Goal: Transaction & Acquisition: Purchase product/service

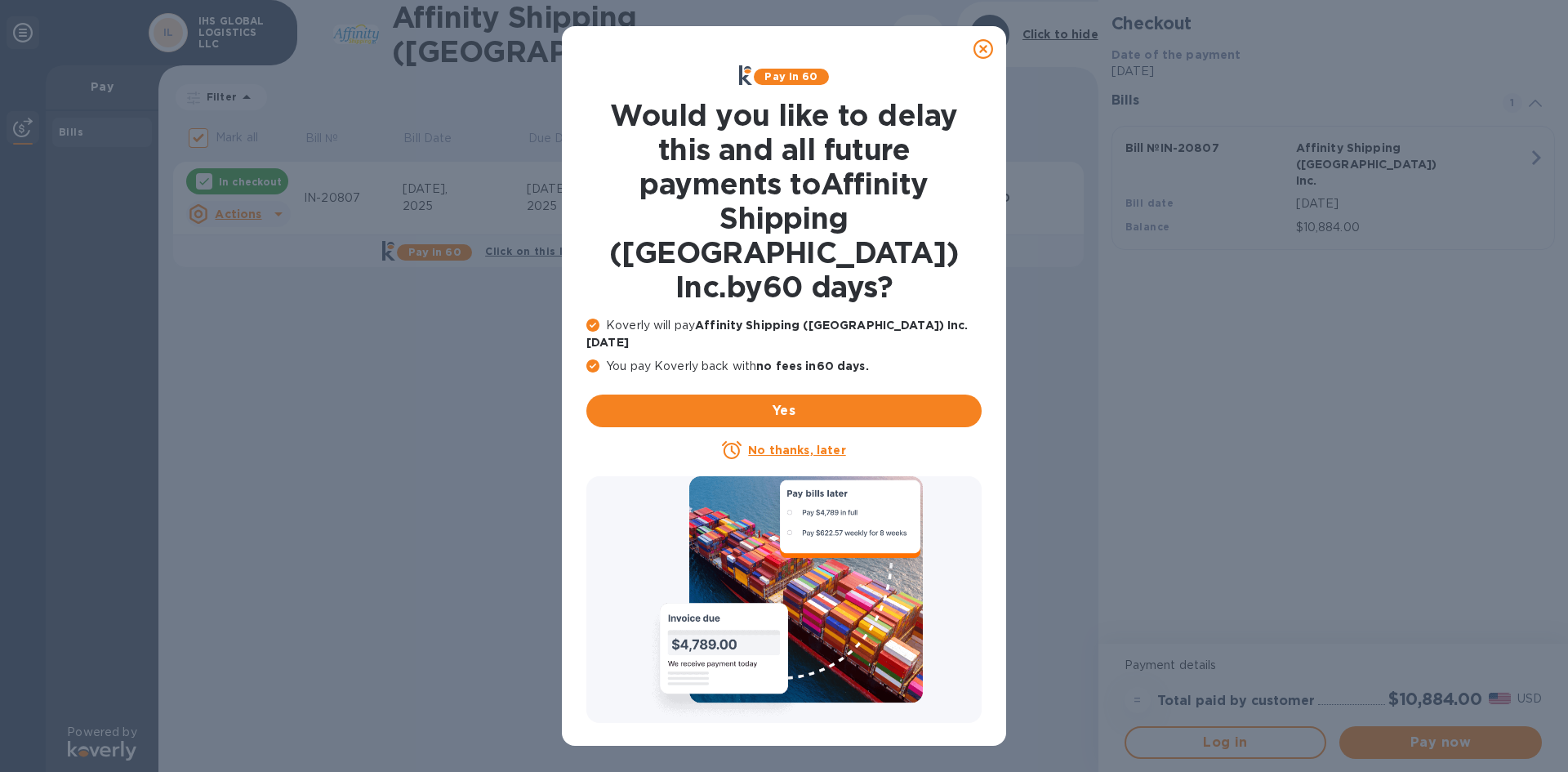
click at [984, 57] on icon at bounding box center [984, 49] width 20 height 20
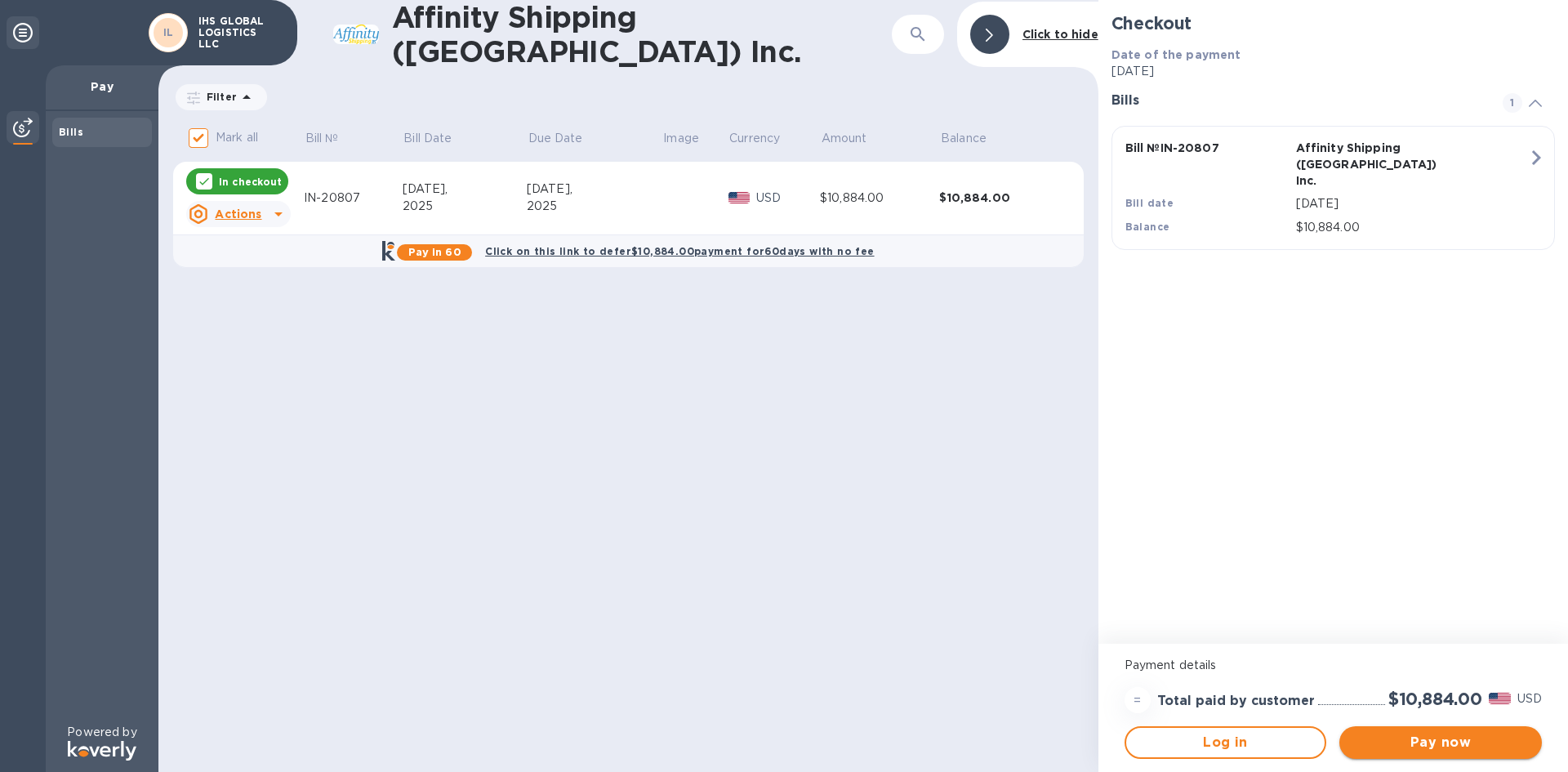
click at [1450, 746] on span "Pay now" at bounding box center [1440, 742] width 177 height 20
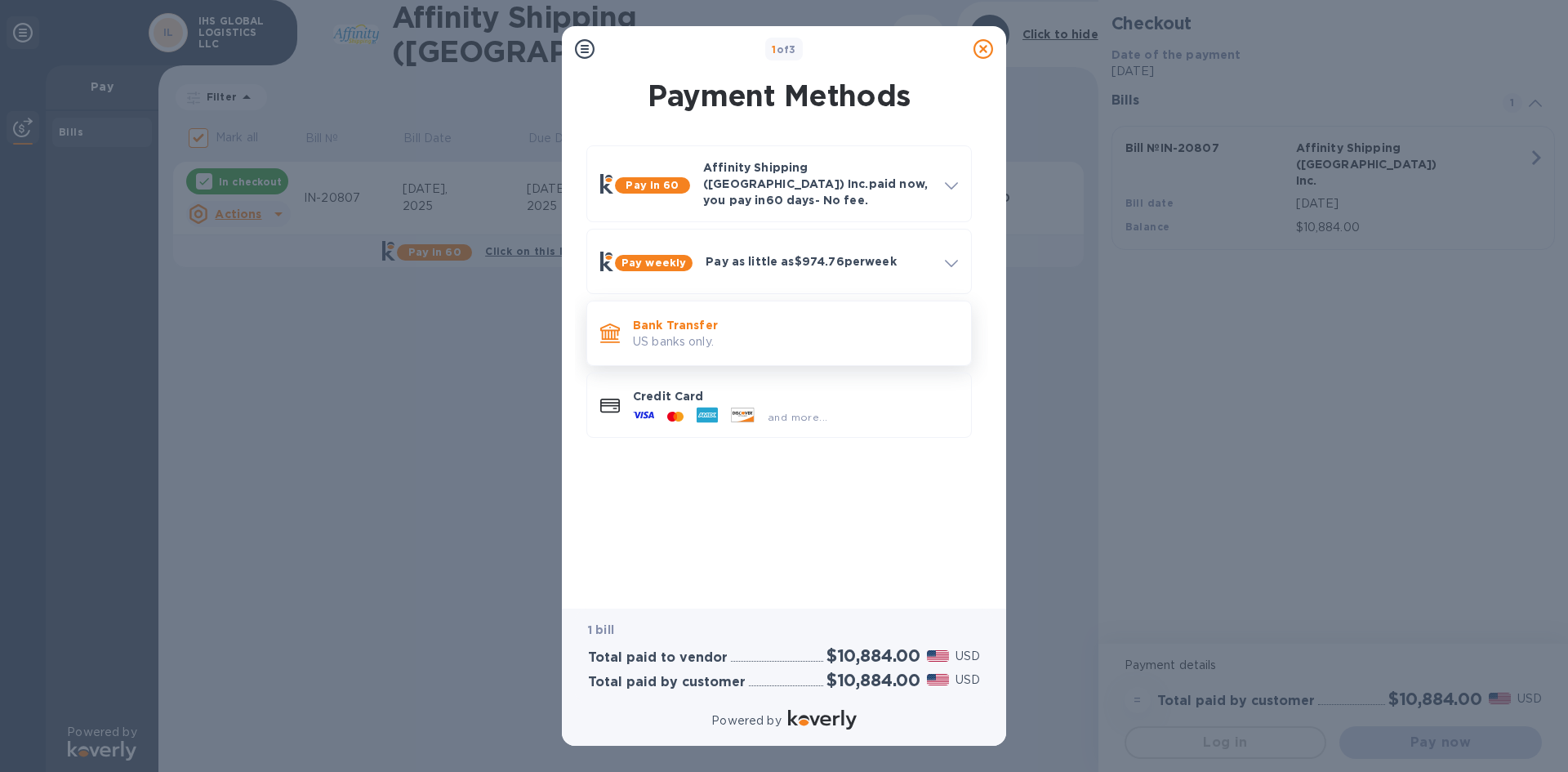
click at [698, 333] on p "US banks only." at bounding box center [796, 342] width 325 height 17
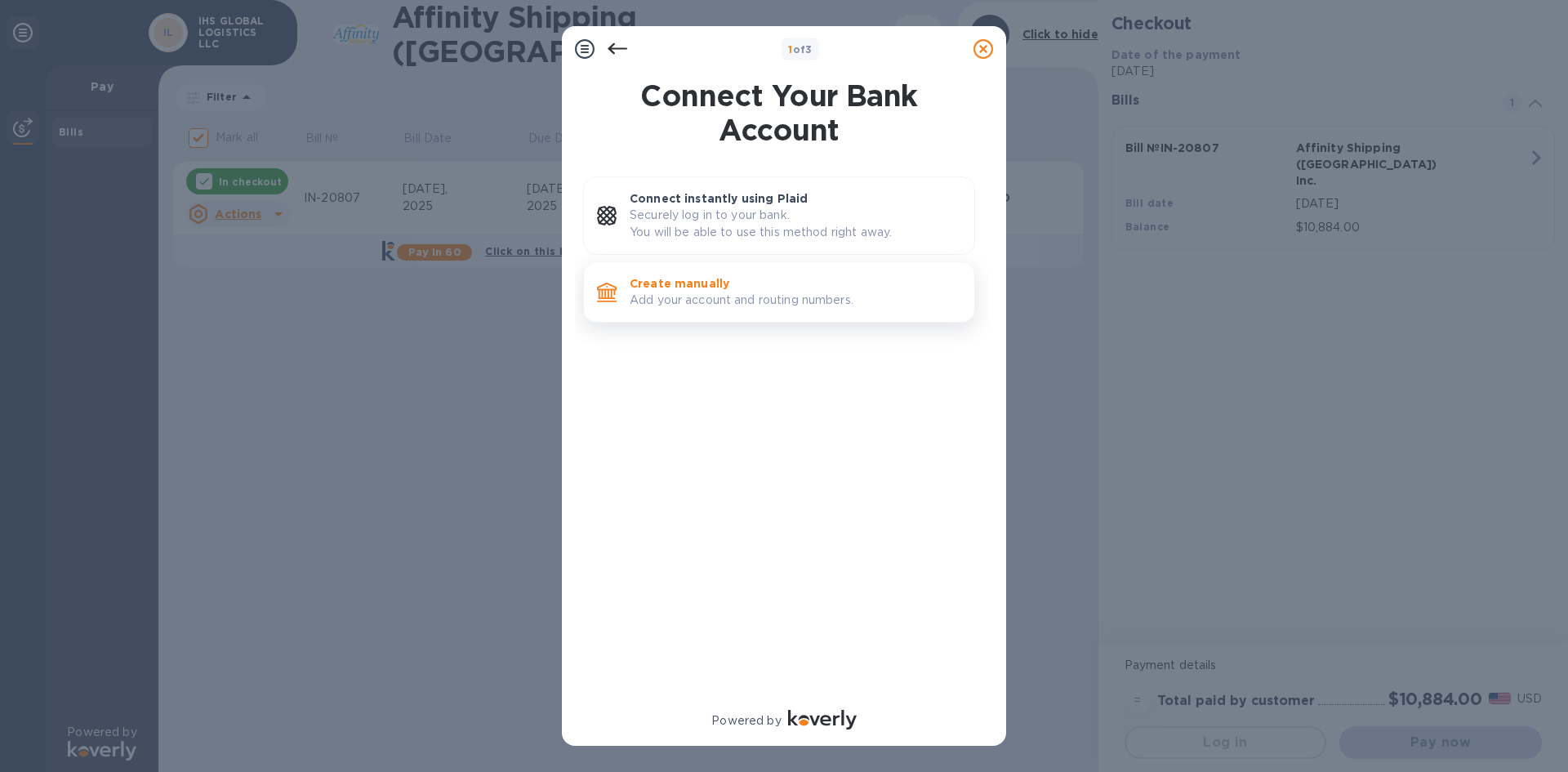
click at [734, 282] on p "Create manually" at bounding box center [795, 283] width 331 height 17
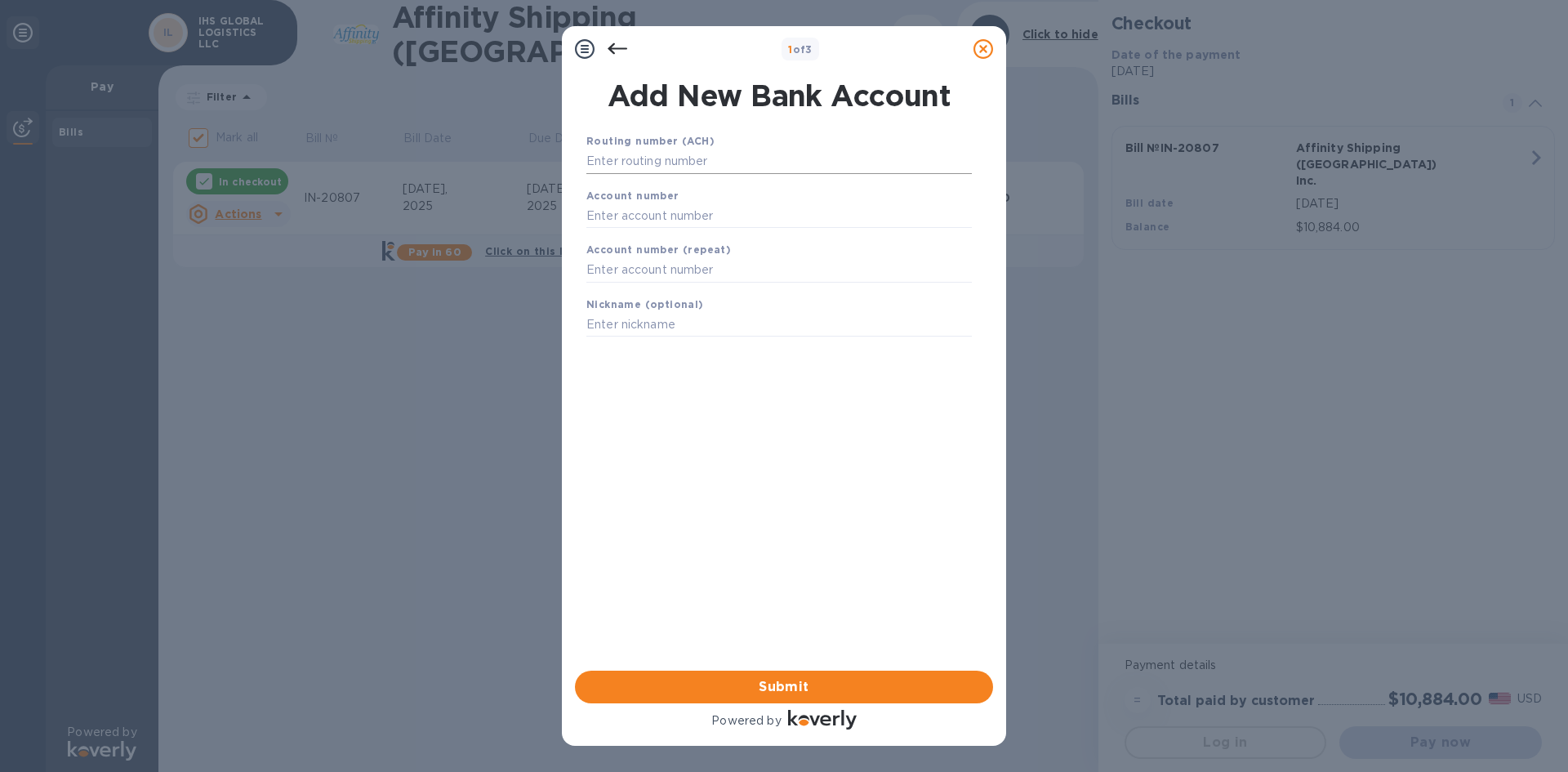
click at [720, 154] on input "text" at bounding box center [778, 162] width 385 height 24
type input "322070381"
click at [727, 238] on input "text" at bounding box center [778, 236] width 385 height 24
type input "8005013456"
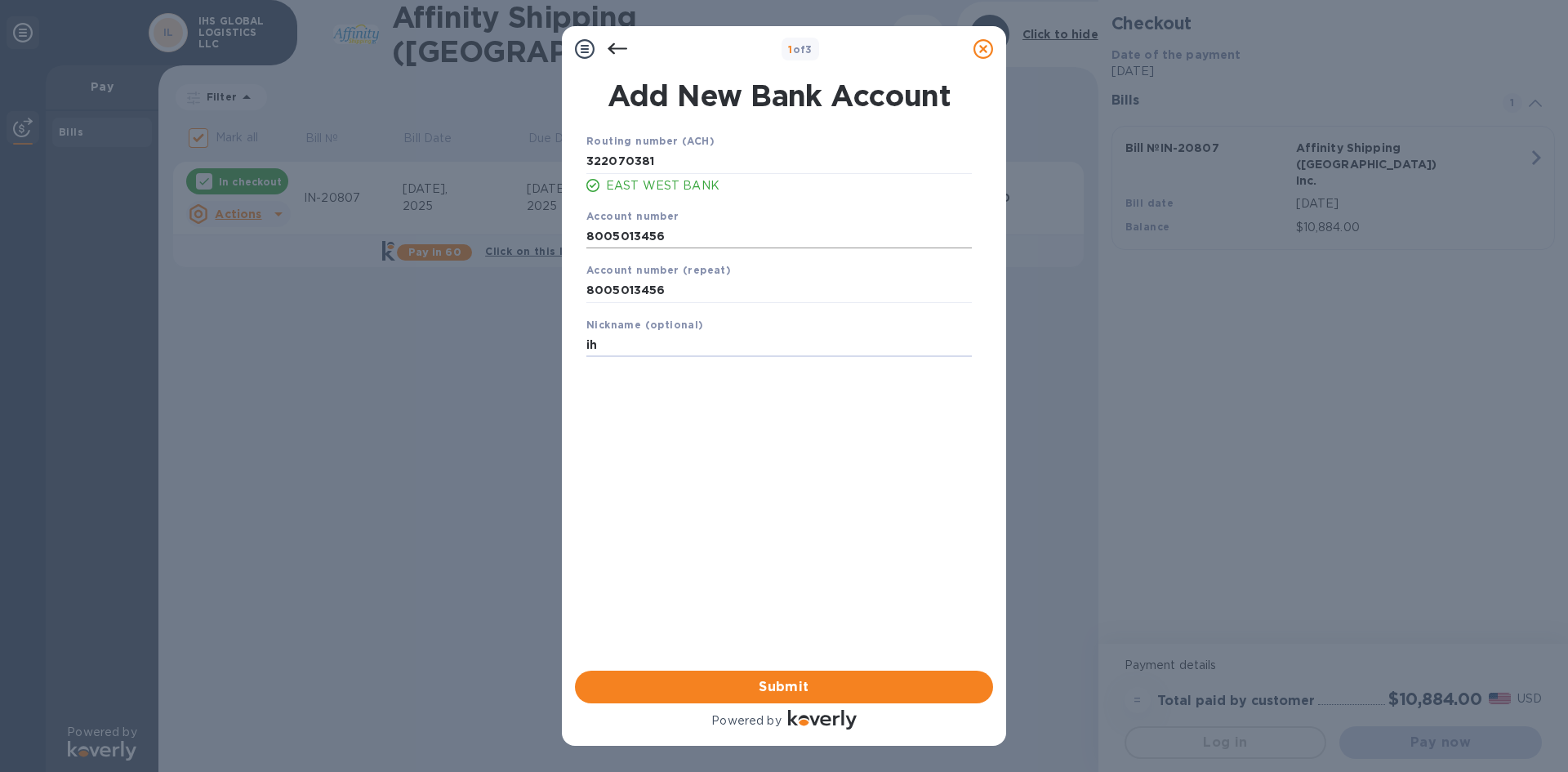
type input "i"
type input "IHS GLOBAL LOGISTICS, LLC"
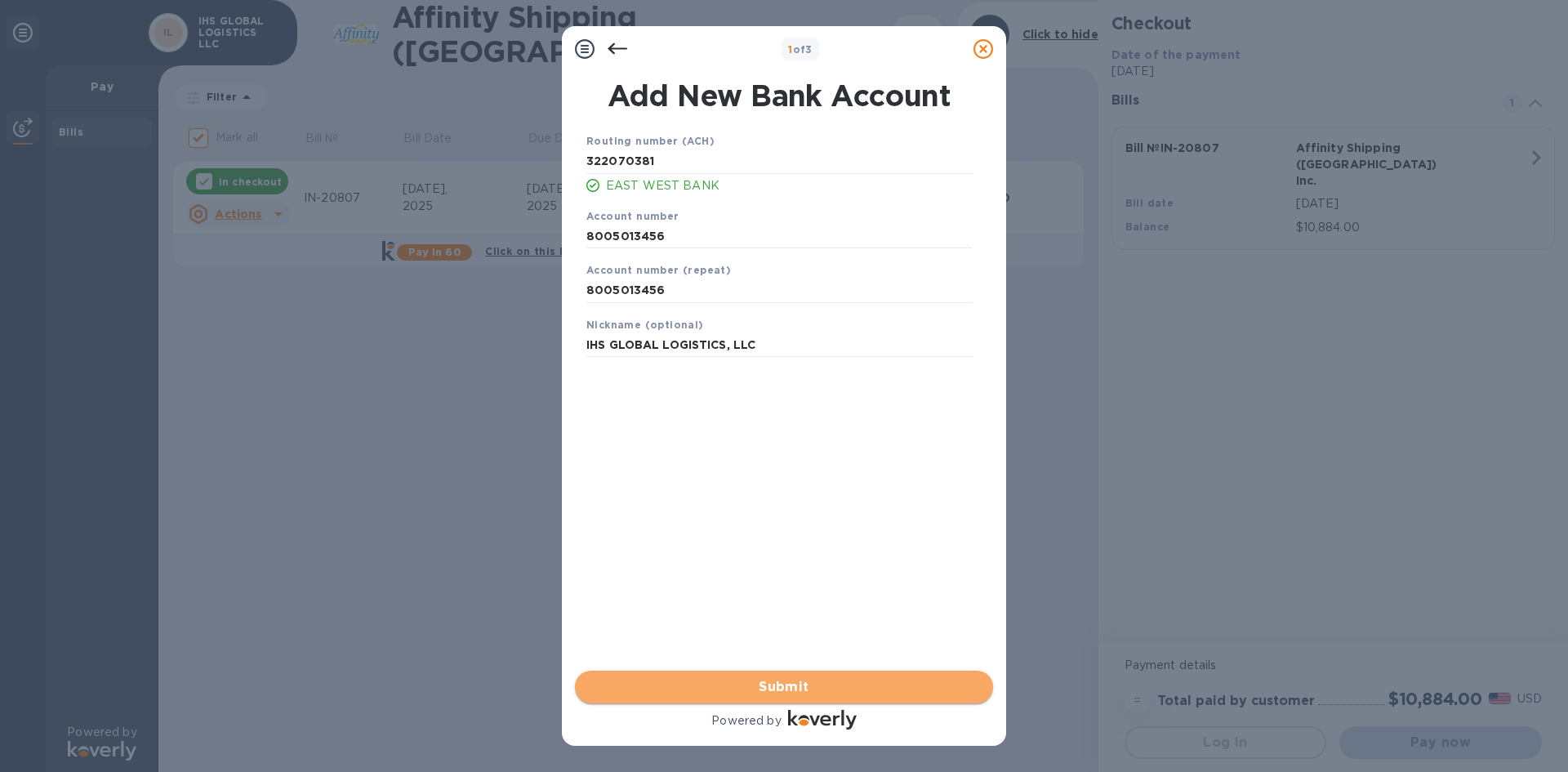
click at [786, 683] on span "Submit" at bounding box center [784, 687] width 392 height 20
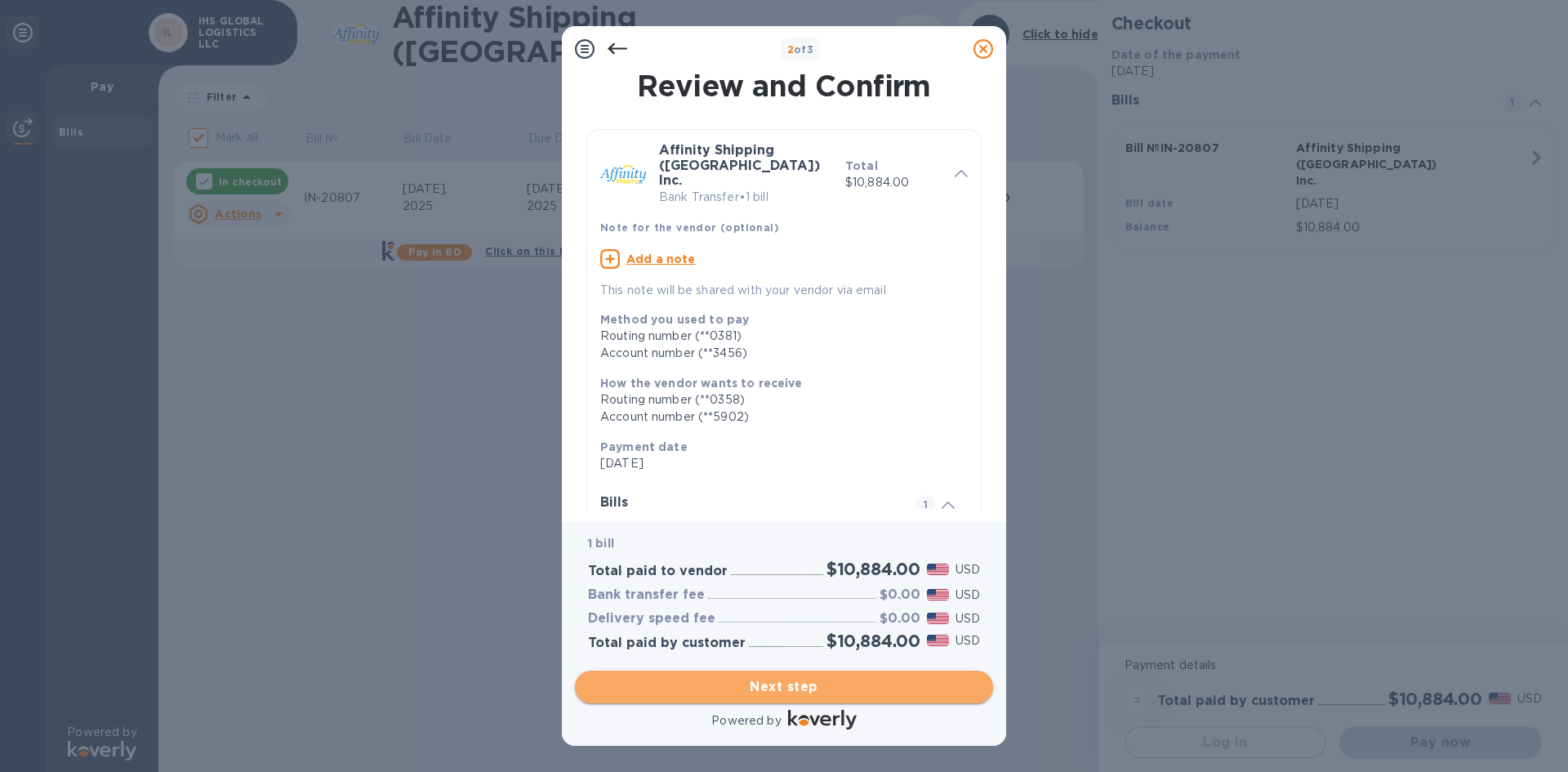
click at [811, 690] on span "Next step" at bounding box center [784, 687] width 392 height 20
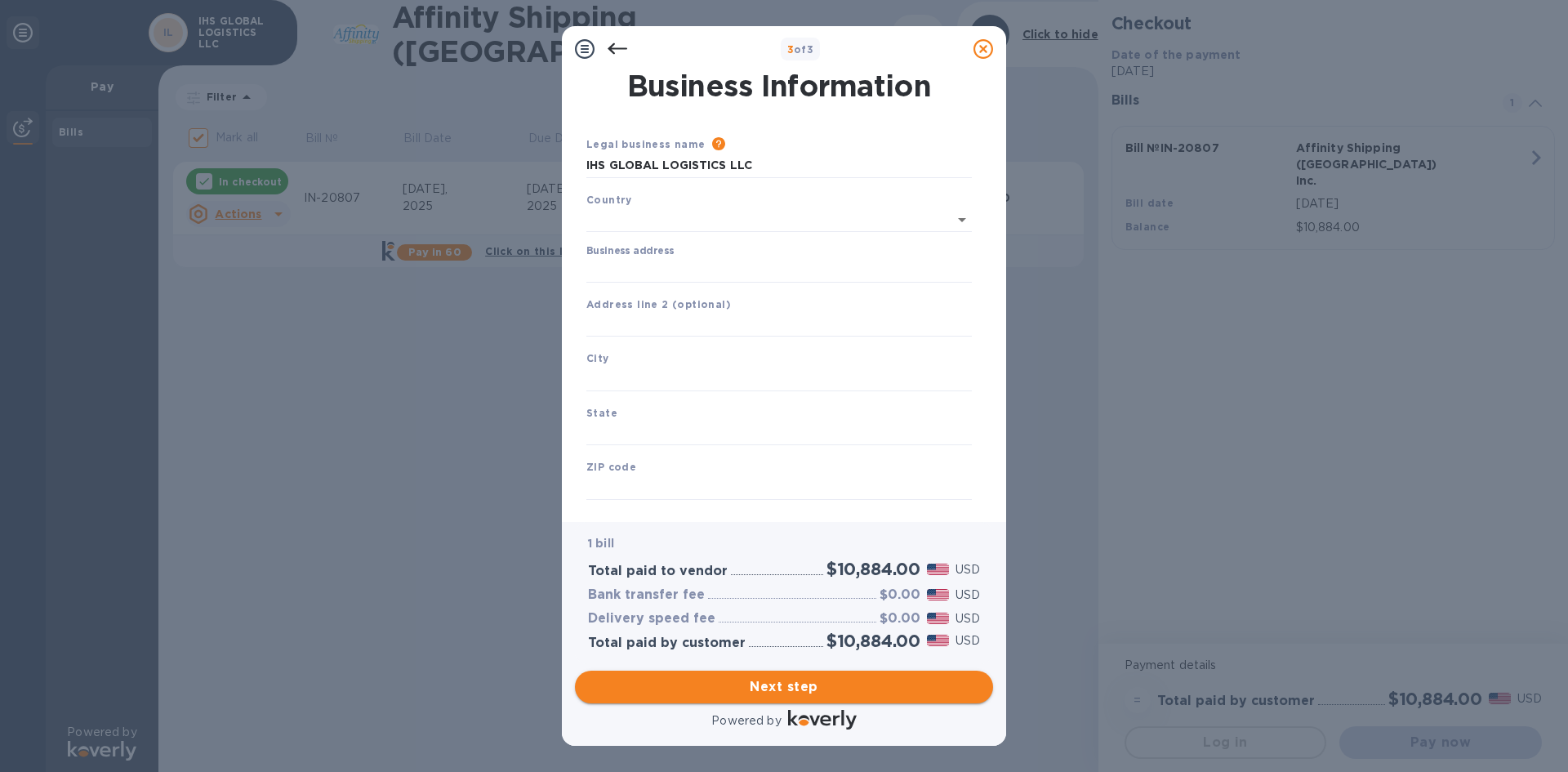
type input "[GEOGRAPHIC_DATA]"
click at [808, 268] on input "Business address" at bounding box center [778, 267] width 385 height 24
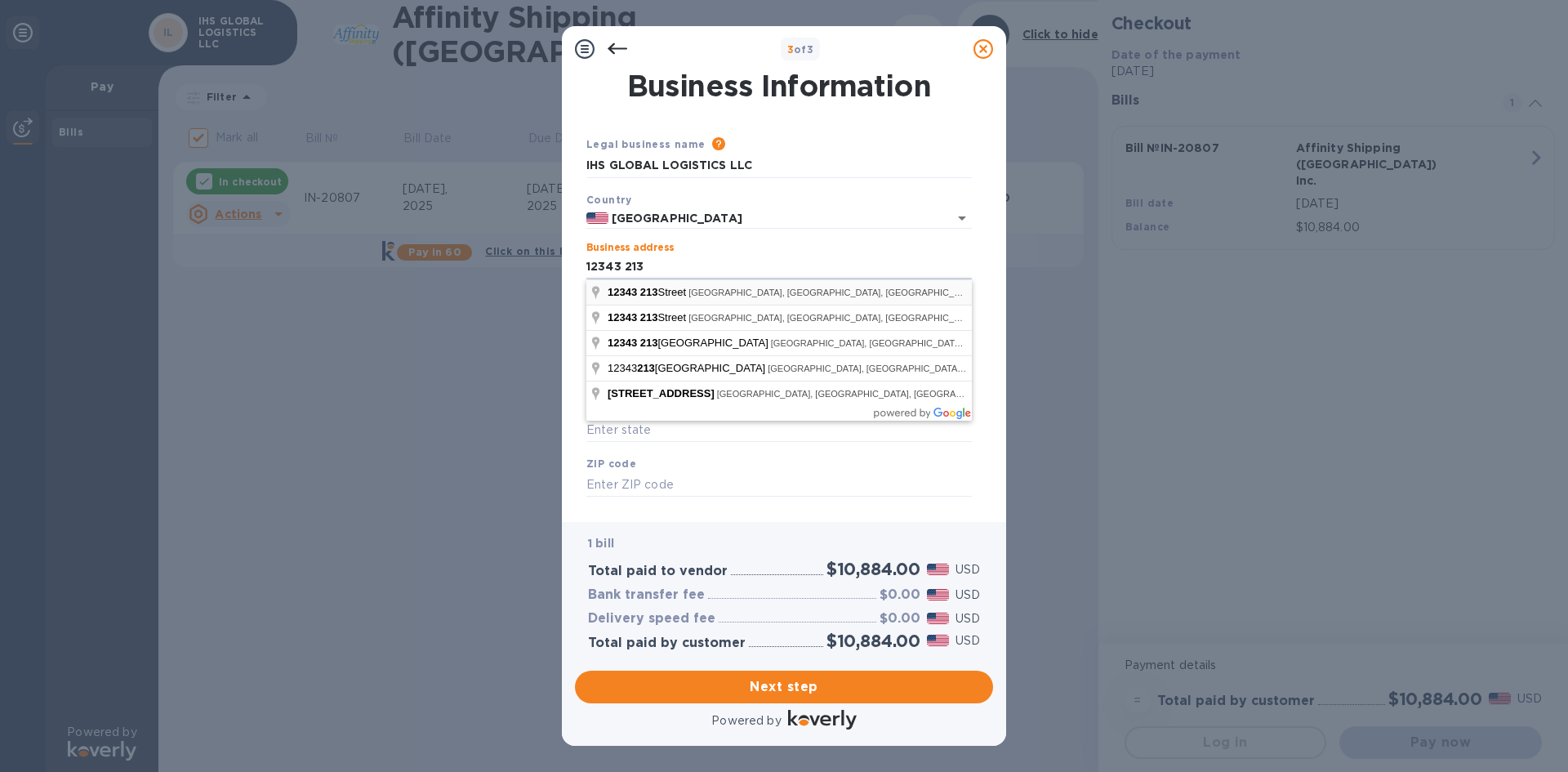
type input "[STREET_ADDRESS]"
type input "[GEOGRAPHIC_DATA]"
type input "CA"
type input "90716"
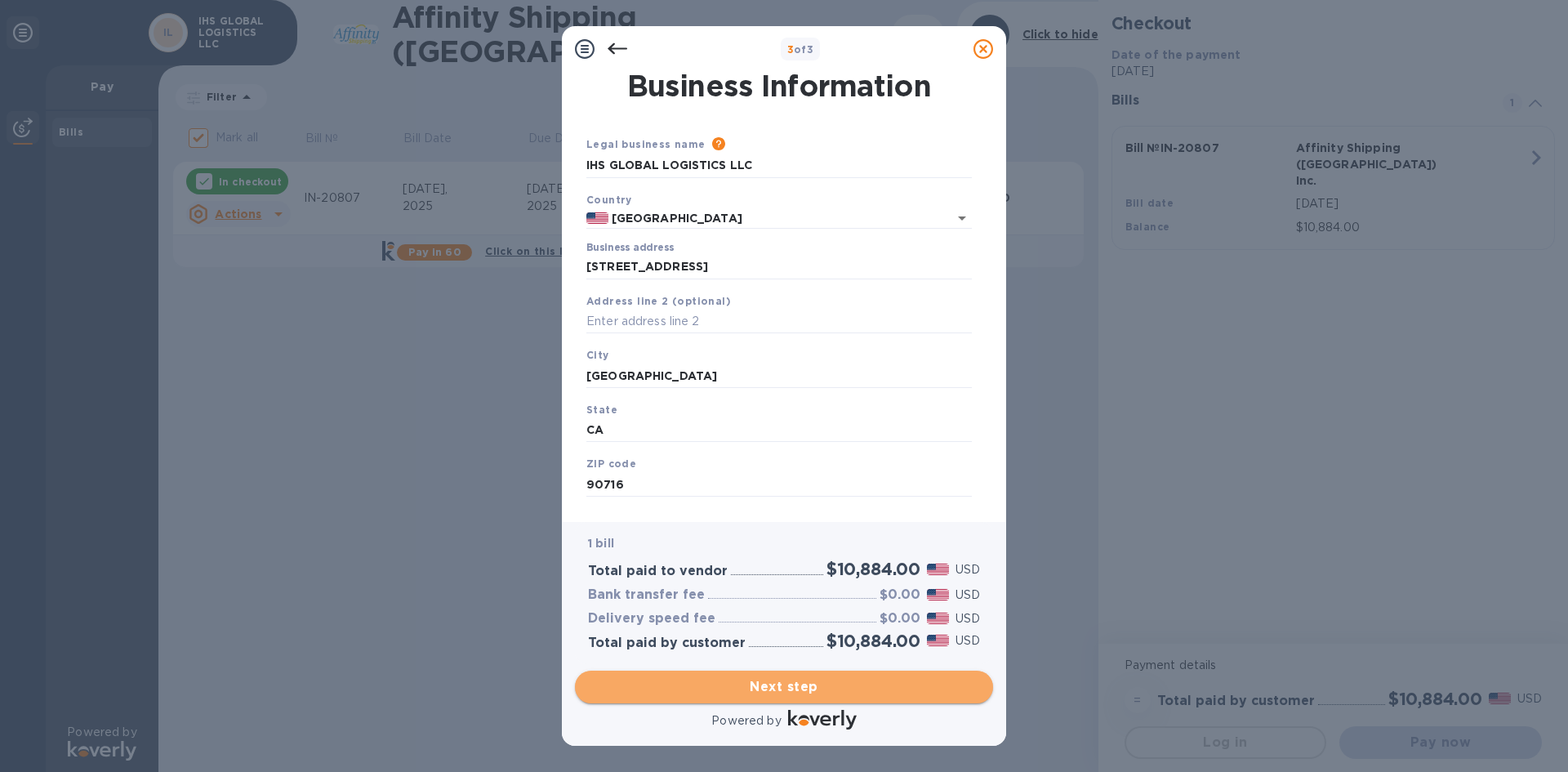
click at [864, 689] on span "Next step" at bounding box center [784, 687] width 392 height 20
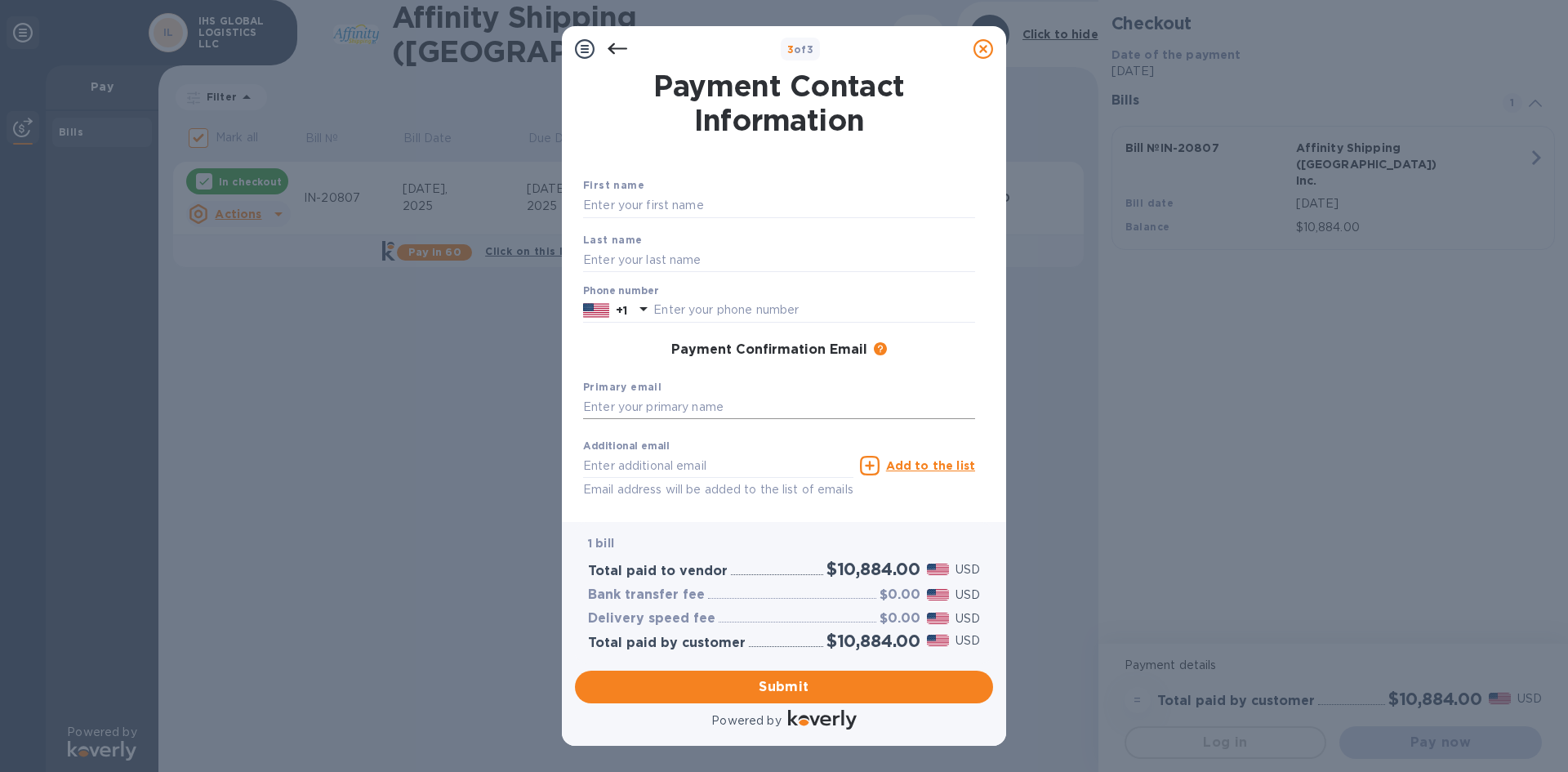
click at [765, 410] on input "text" at bounding box center [779, 408] width 392 height 24
type input "[PERSON_NAME][EMAIL_ADDRESS][DOMAIN_NAME]"
click at [787, 309] on input "text" at bounding box center [814, 310] width 322 height 24
type input "562607979"
click at [739, 203] on input "text" at bounding box center [779, 206] width 392 height 24
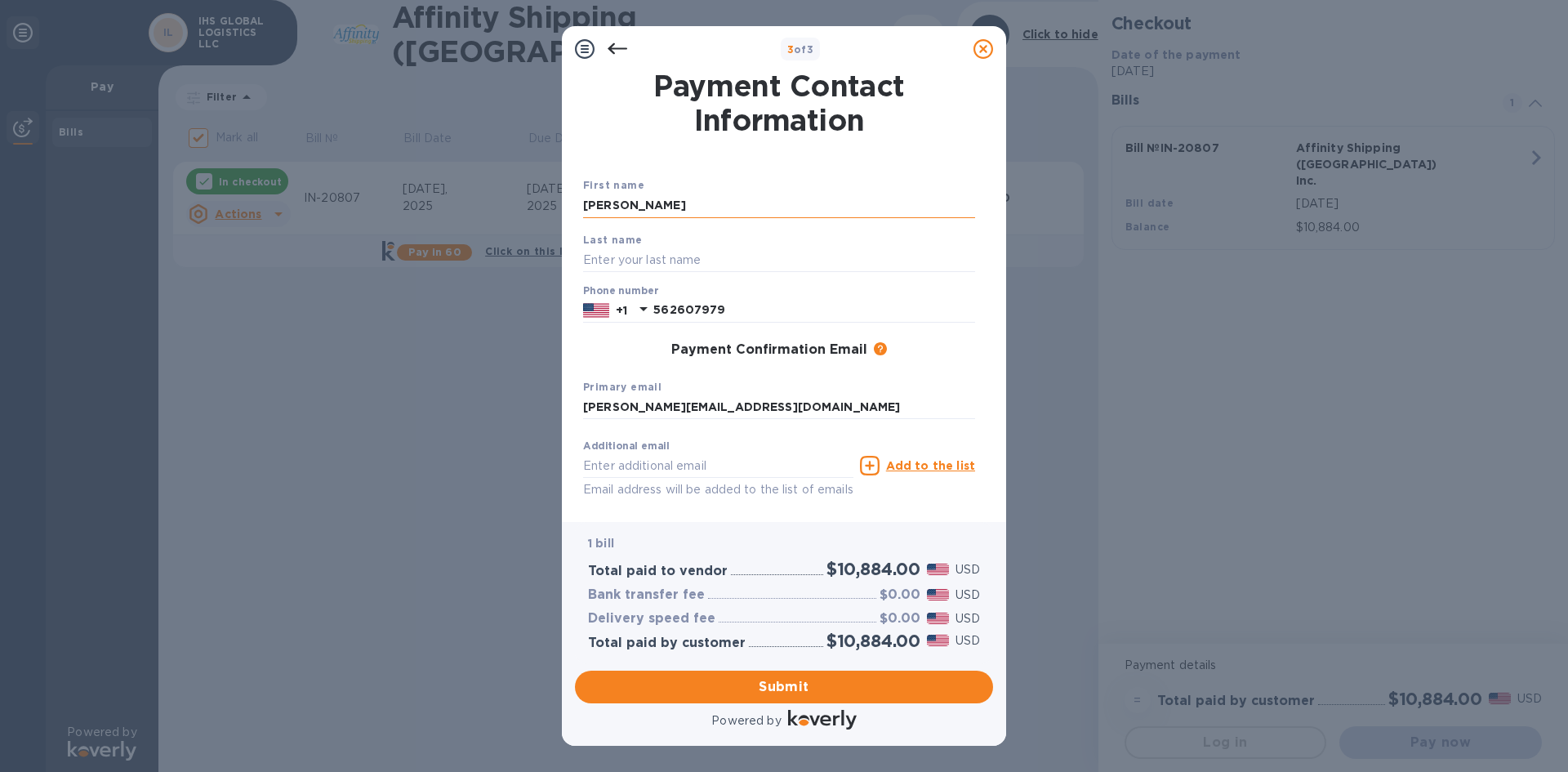
type input "[PERSON_NAME]"
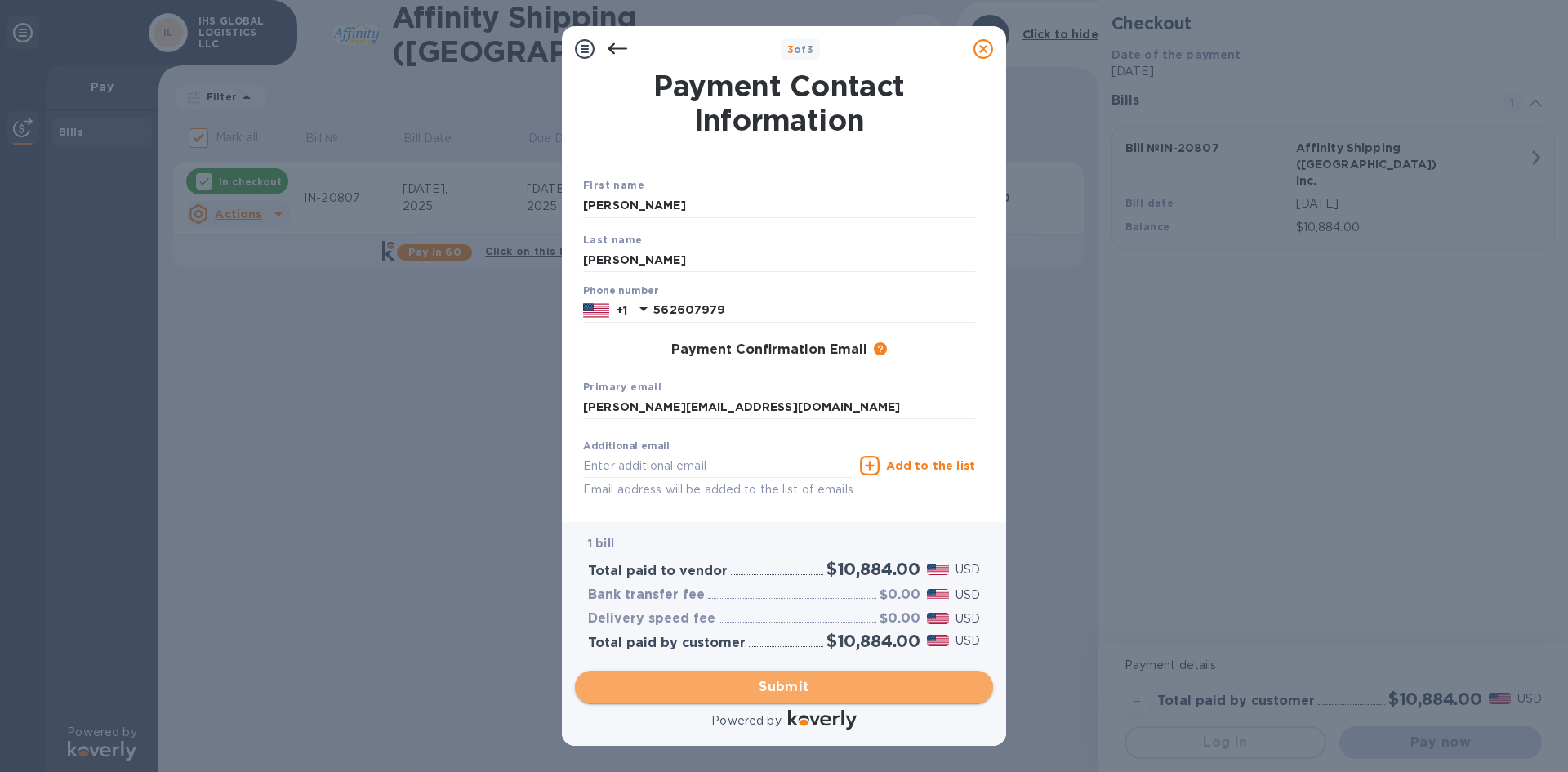
click at [771, 682] on span "Submit" at bounding box center [784, 687] width 392 height 20
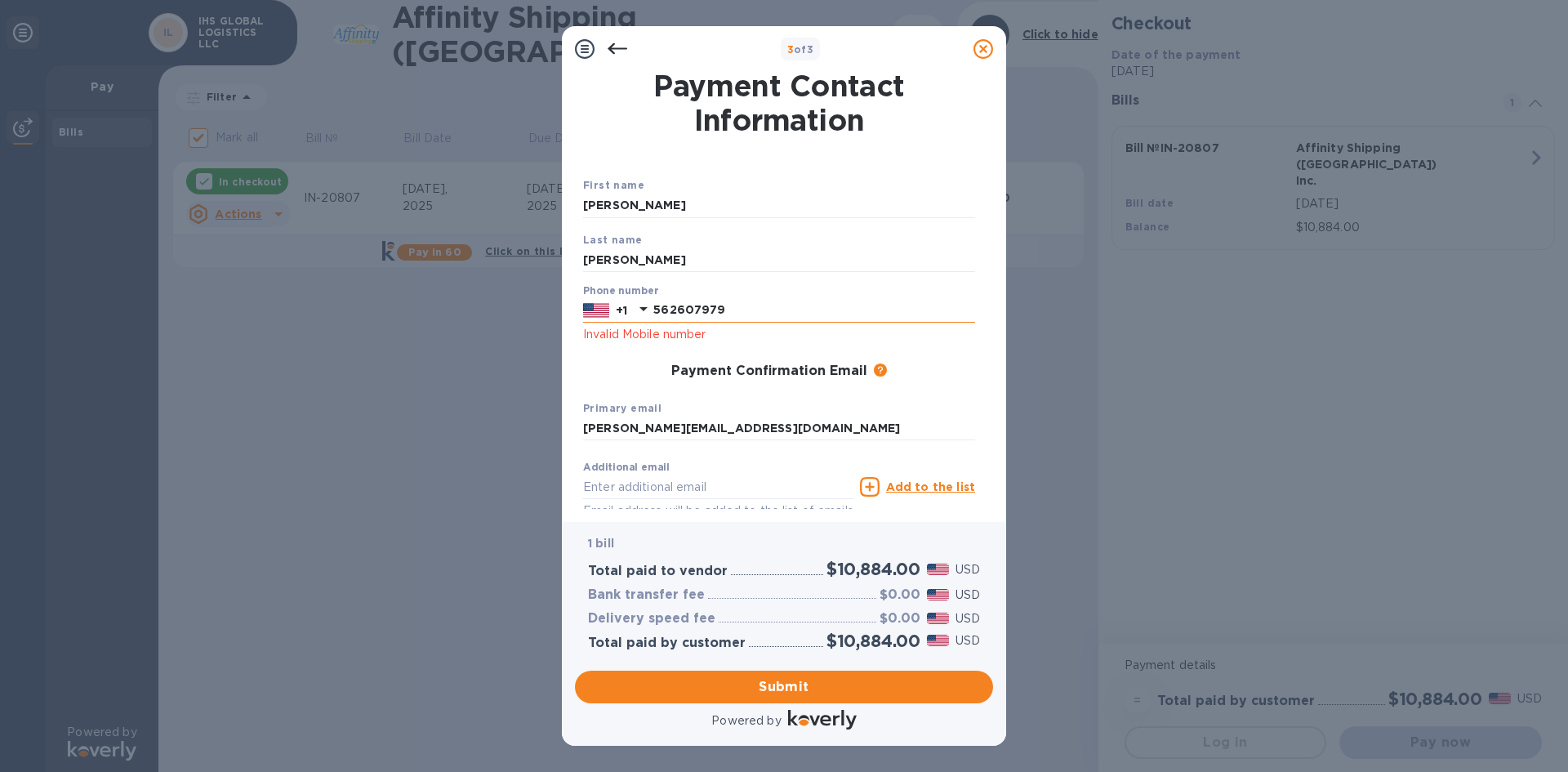
click at [679, 300] on input "562607979" at bounding box center [814, 310] width 322 height 24
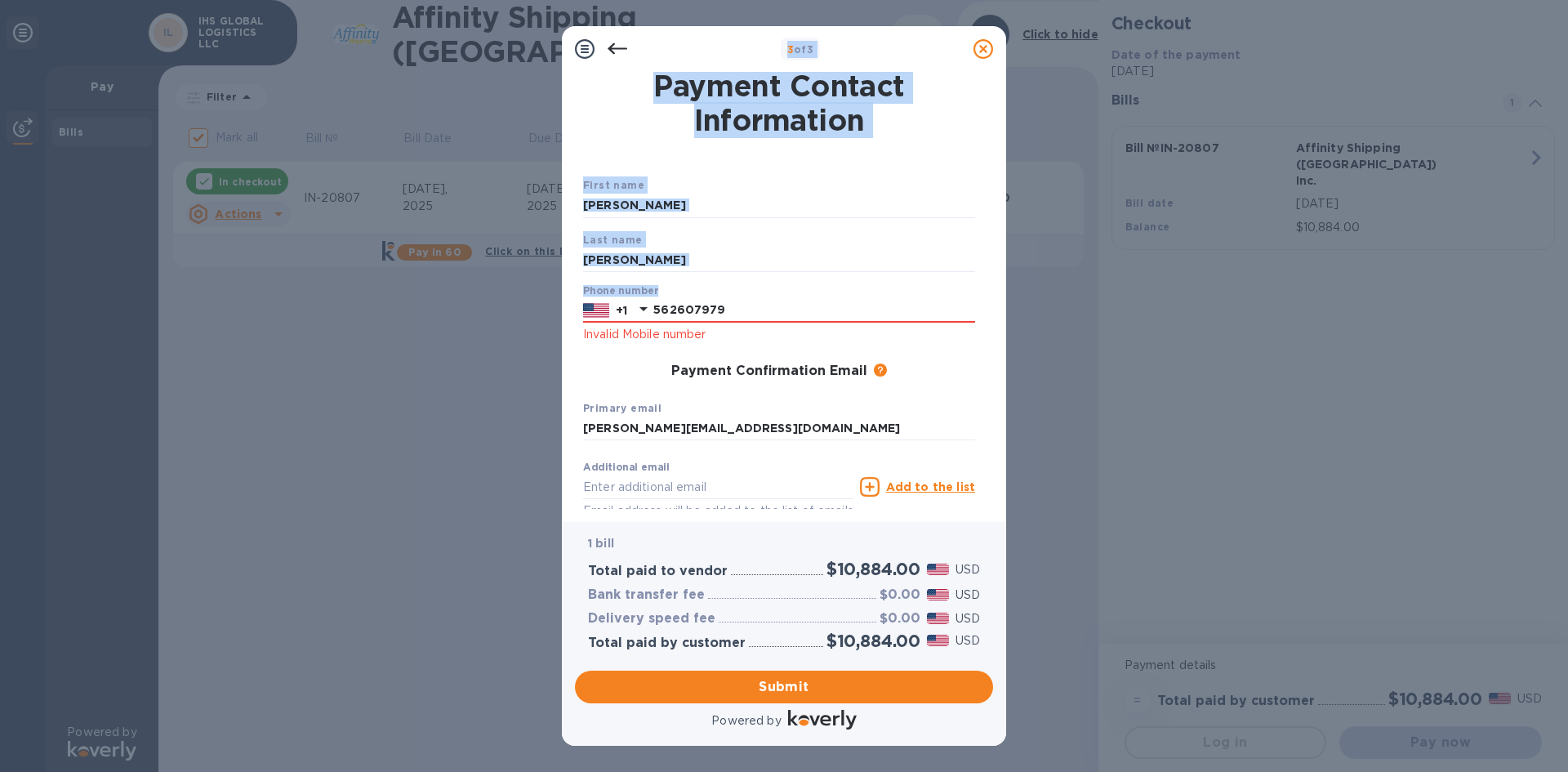
drag, startPoint x: 757, startPoint y: 297, endPoint x: 444, endPoint y: 306, distance: 313.1
click at [444, 306] on div "3 of 3 Payment Contact Information First name [PERSON_NAME] Last name [PERSON_N…" at bounding box center [784, 386] width 1568 height 772
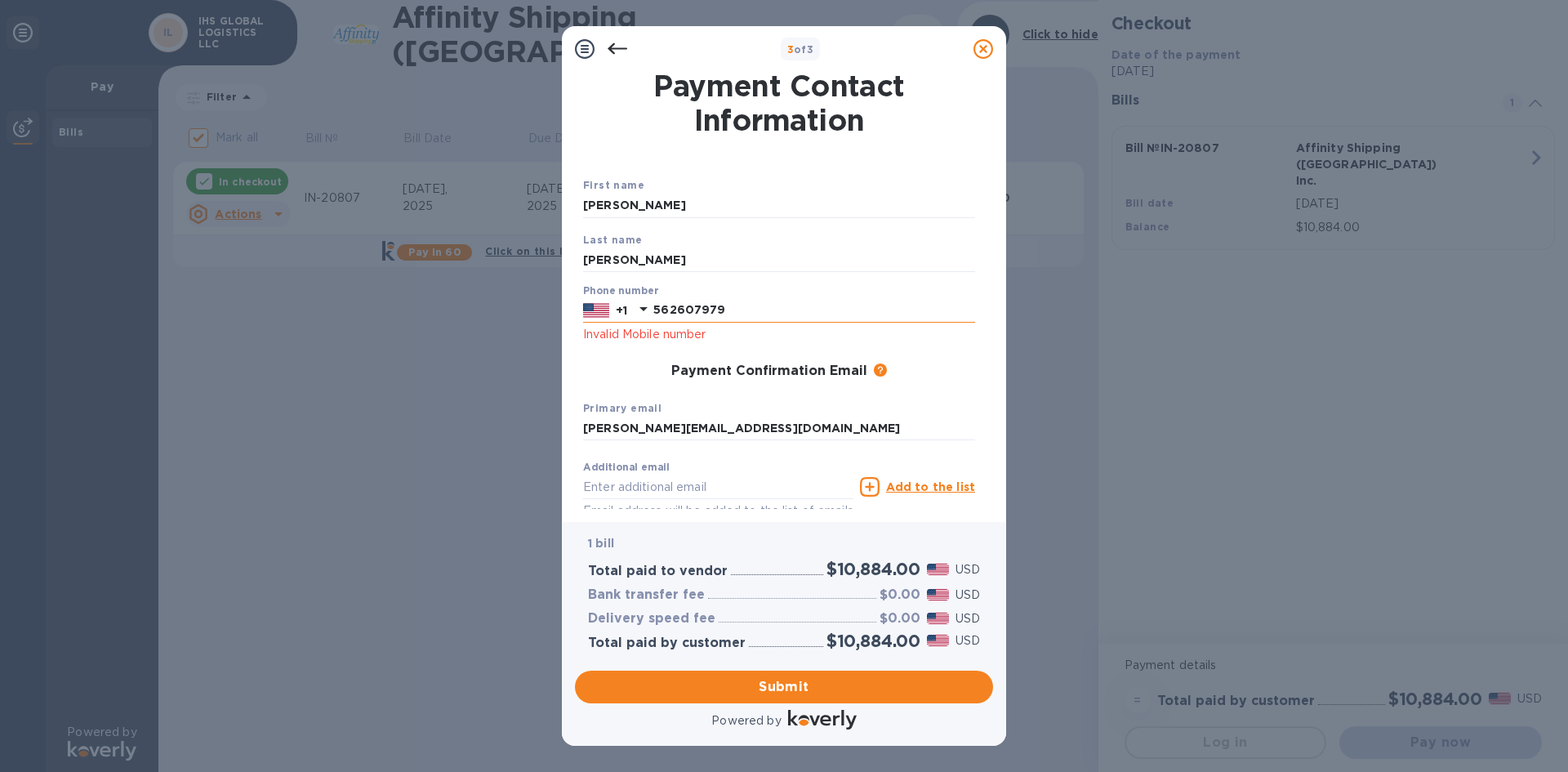
click at [780, 317] on input "562607979" at bounding box center [814, 310] width 322 height 24
drag, startPoint x: 733, startPoint y: 308, endPoint x: 590, endPoint y: 306, distance: 143.0
click at [595, 309] on div "[PHONE_NUMBER]" at bounding box center [779, 310] width 392 height 24
type input "5"
type input "5626079799"
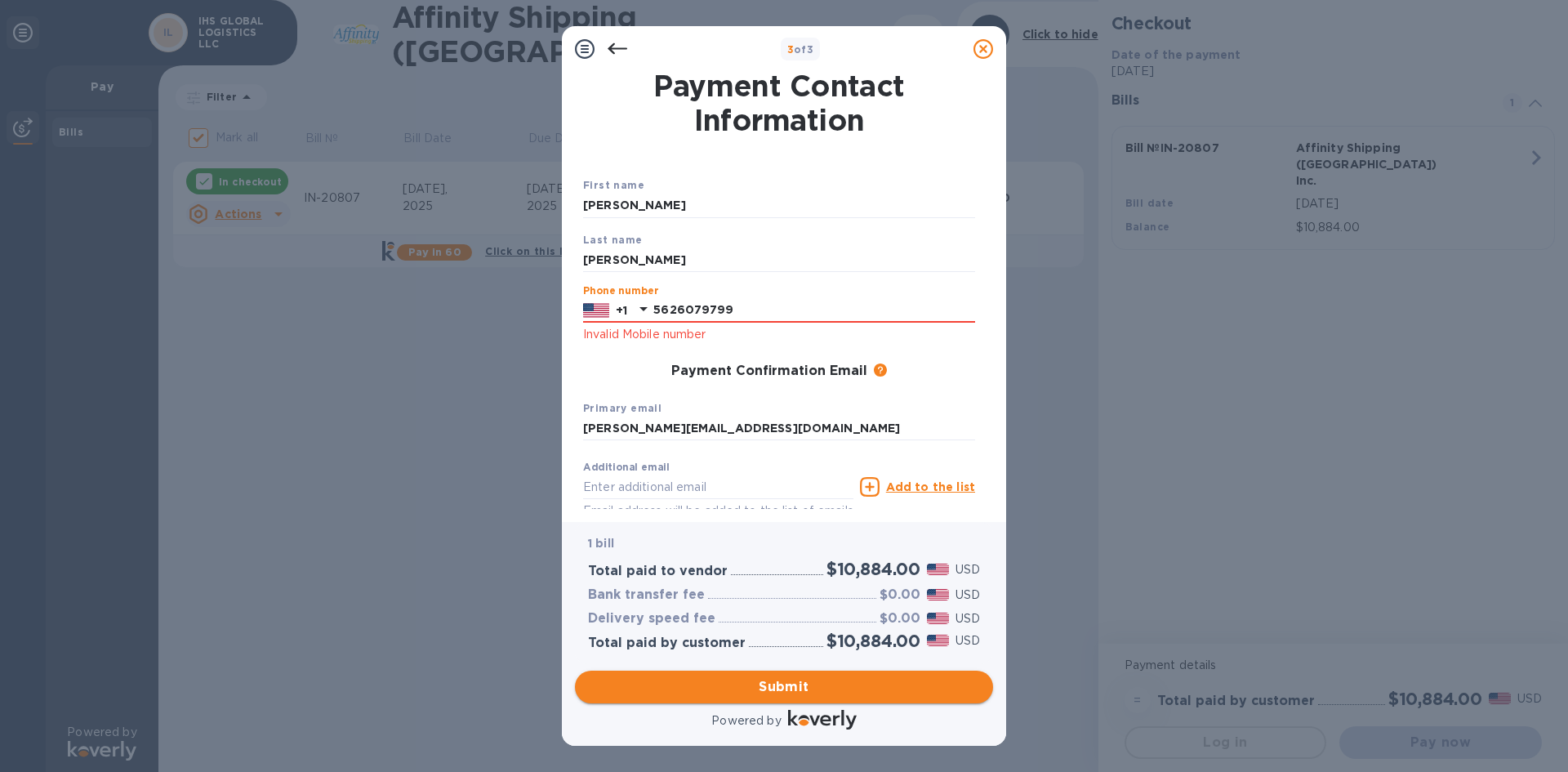
click at [782, 692] on span "Submit" at bounding box center [784, 687] width 392 height 20
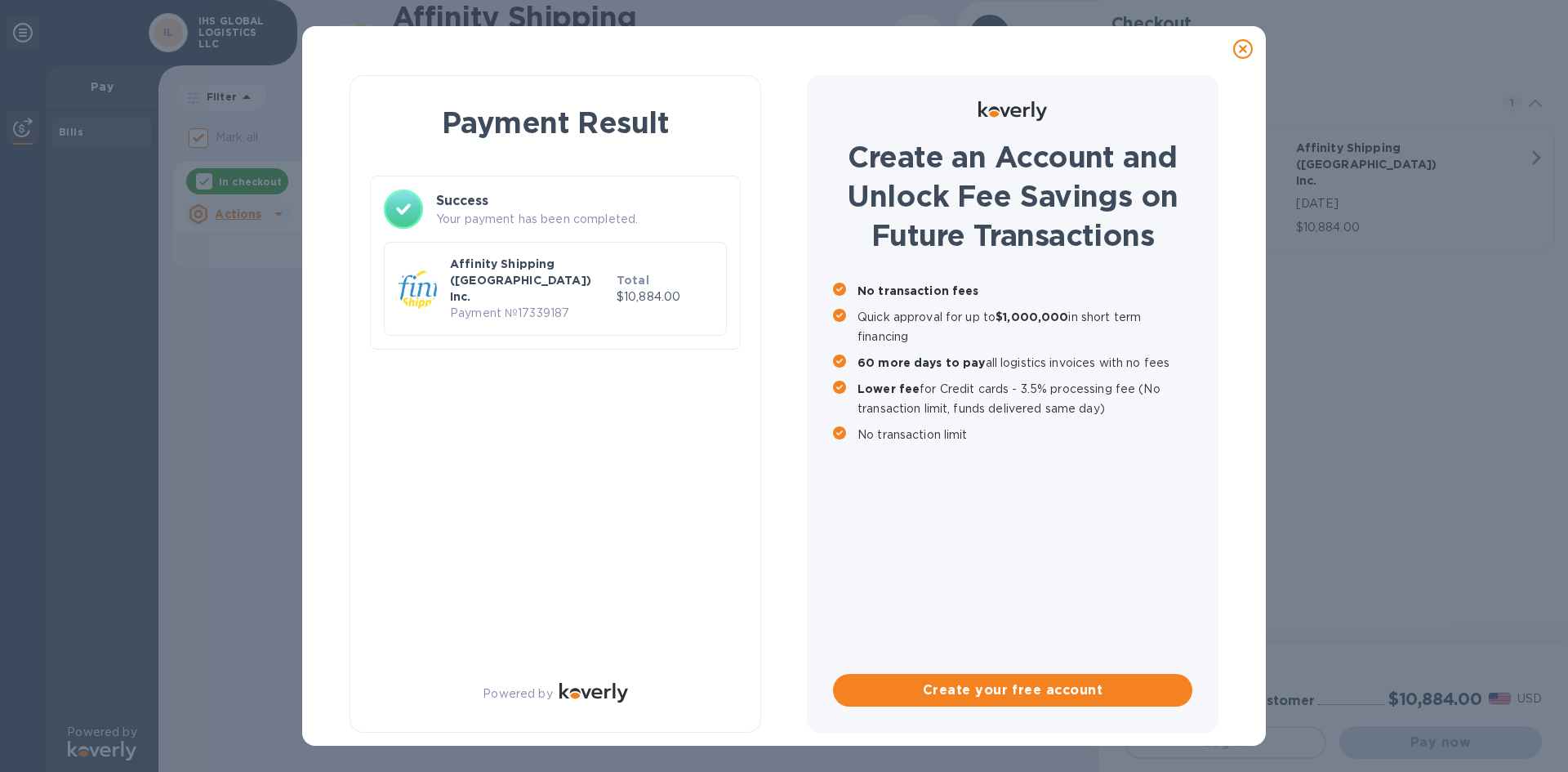
checkbox input "false"
